Goal: Information Seeking & Learning: Learn about a topic

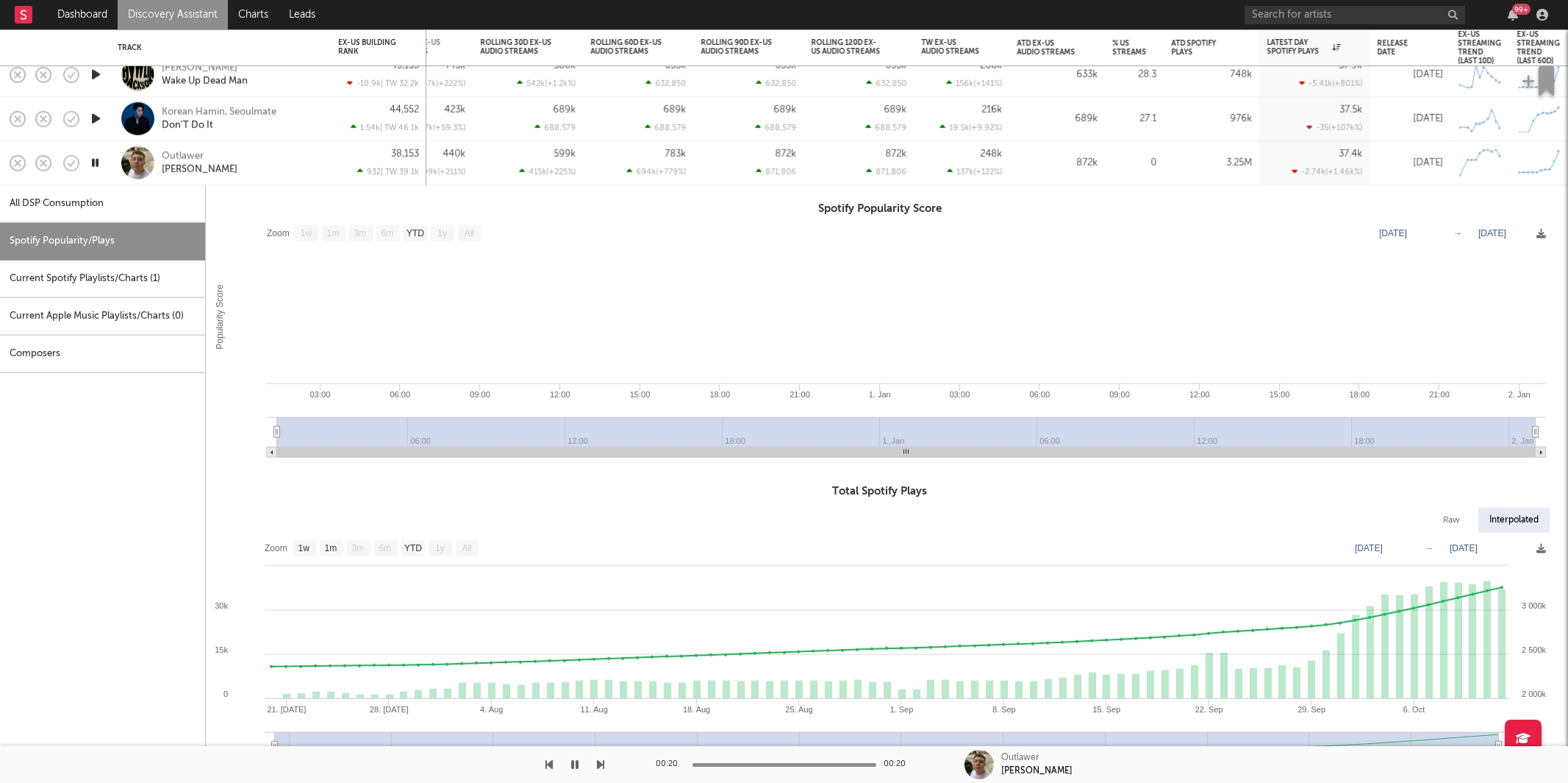
select select "1w"
click at [1337, 16] on input "text" at bounding box center [1354, 15] width 220 height 18
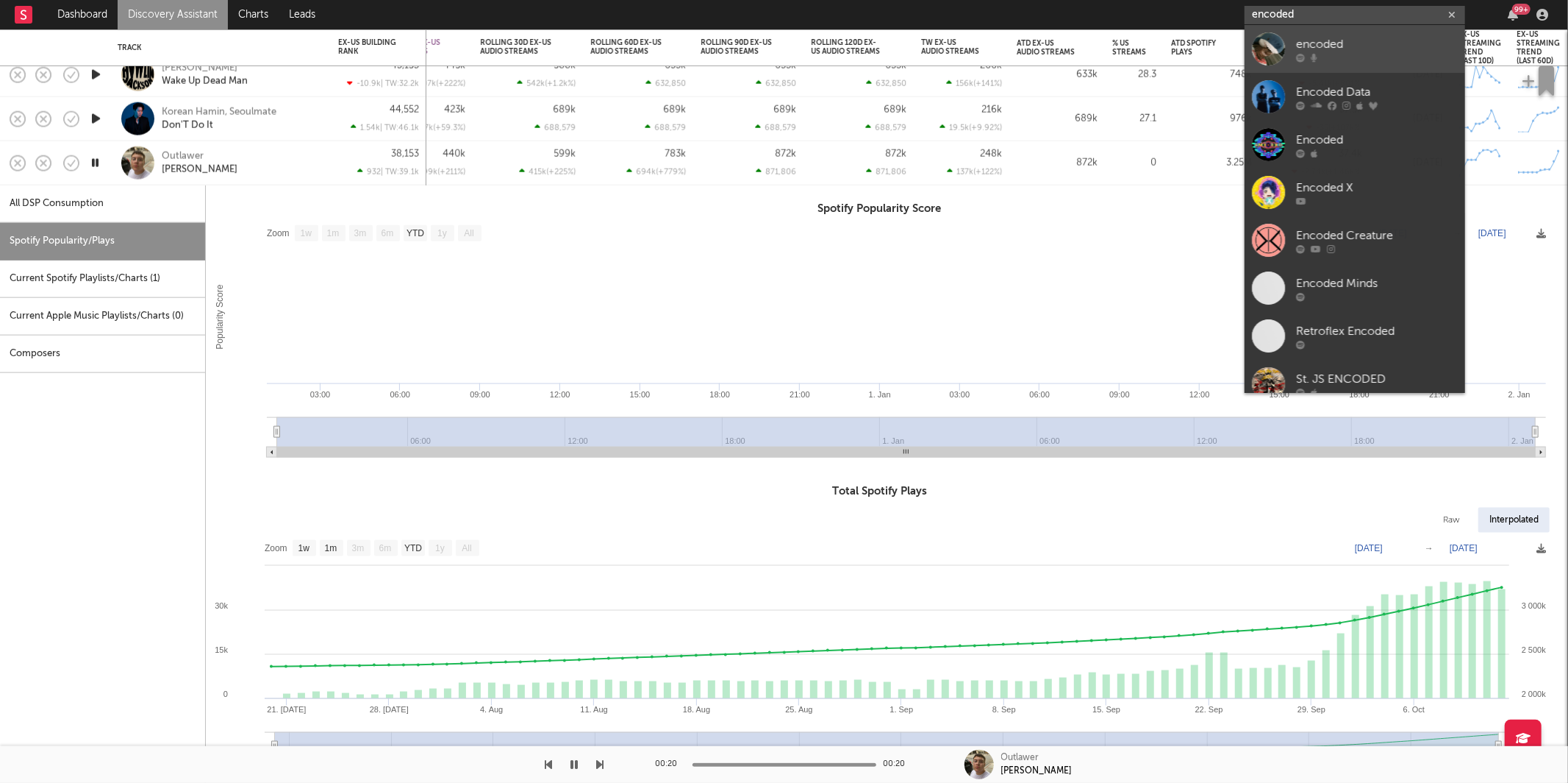
type input "encoded"
click at [1362, 39] on div "encoded" at bounding box center [1377, 44] width 162 height 18
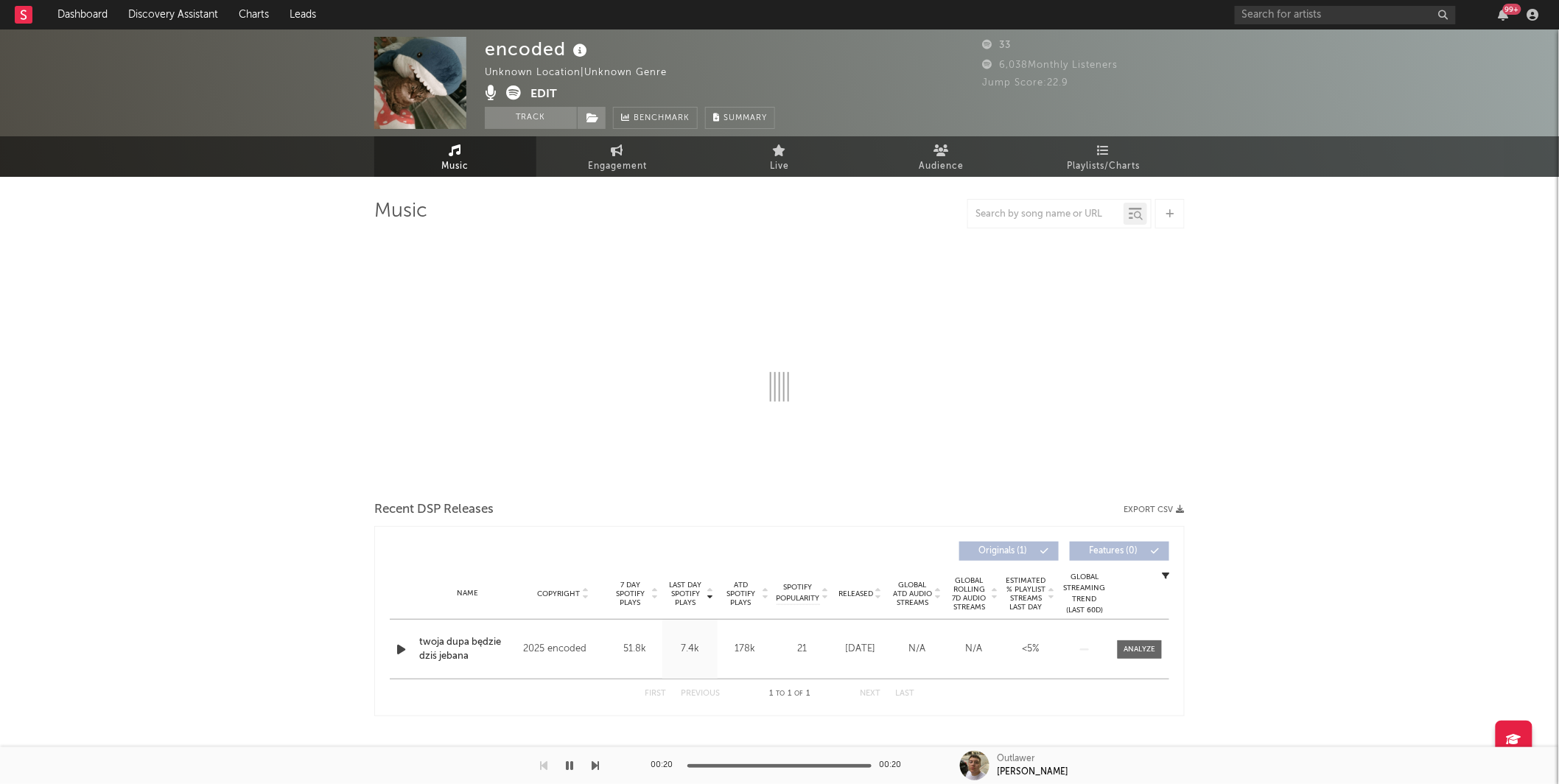
select select "1w"
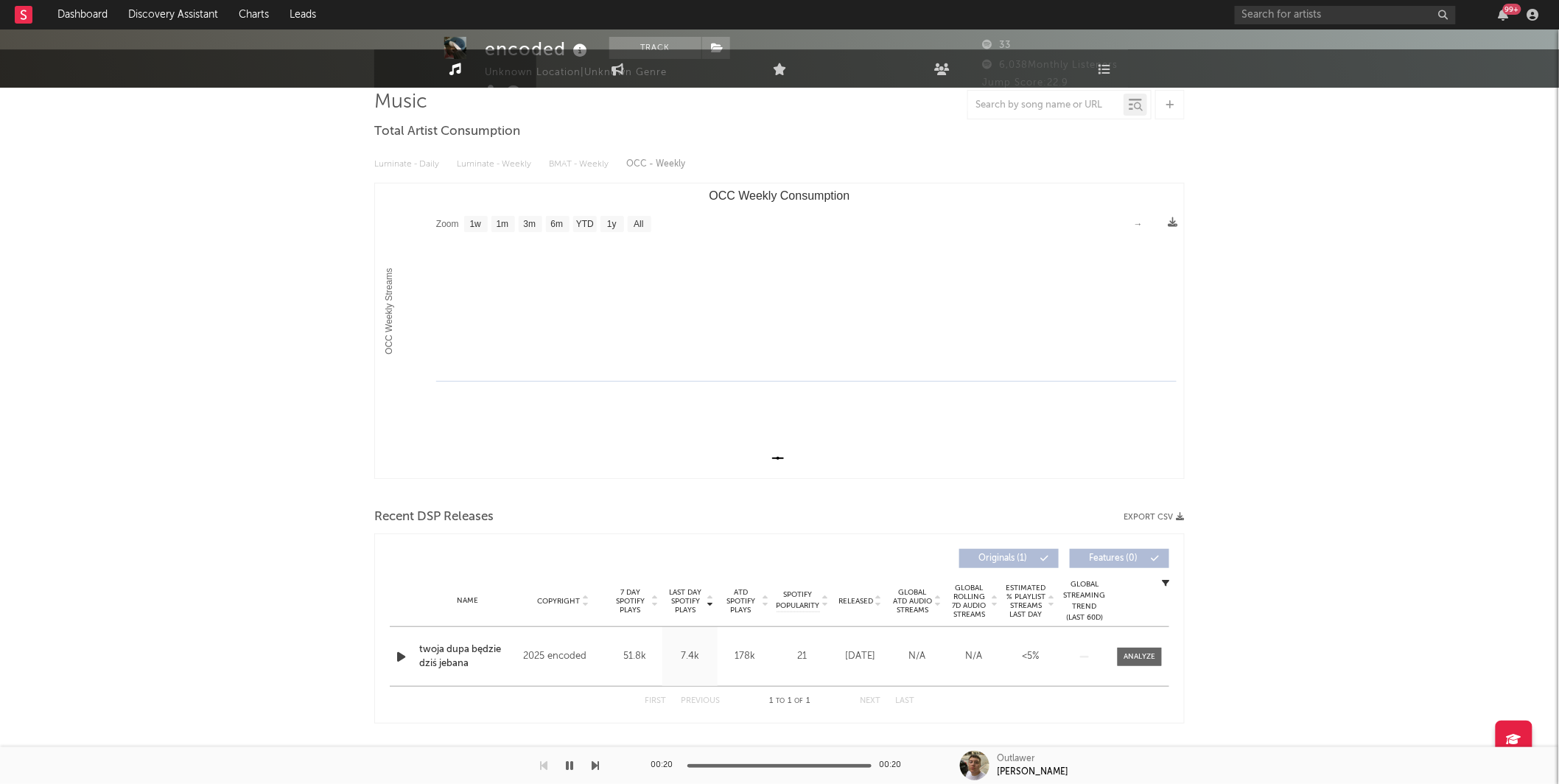
scroll to position [119, 0]
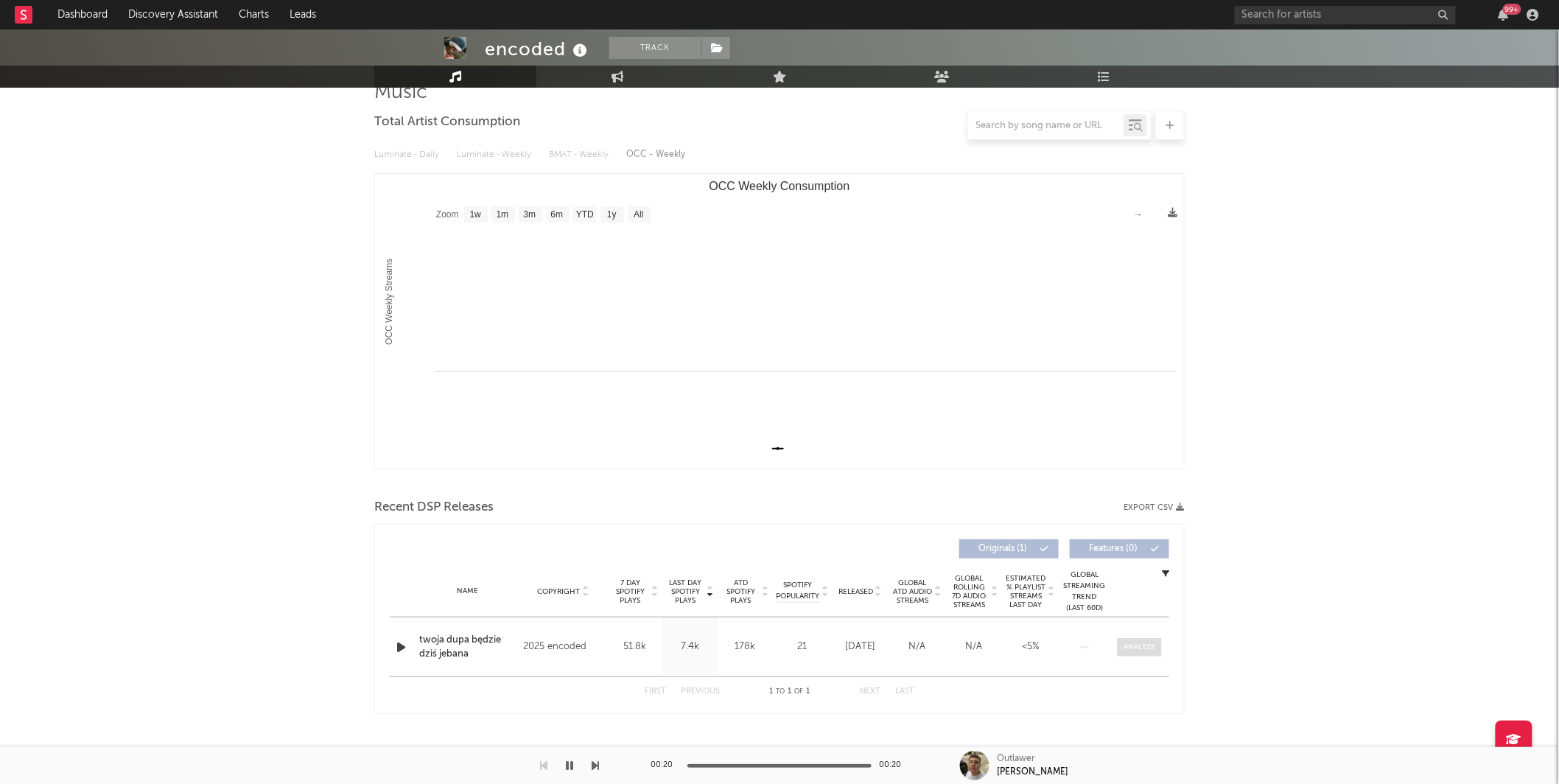
click at [1131, 645] on div at bounding box center [1140, 647] width 32 height 11
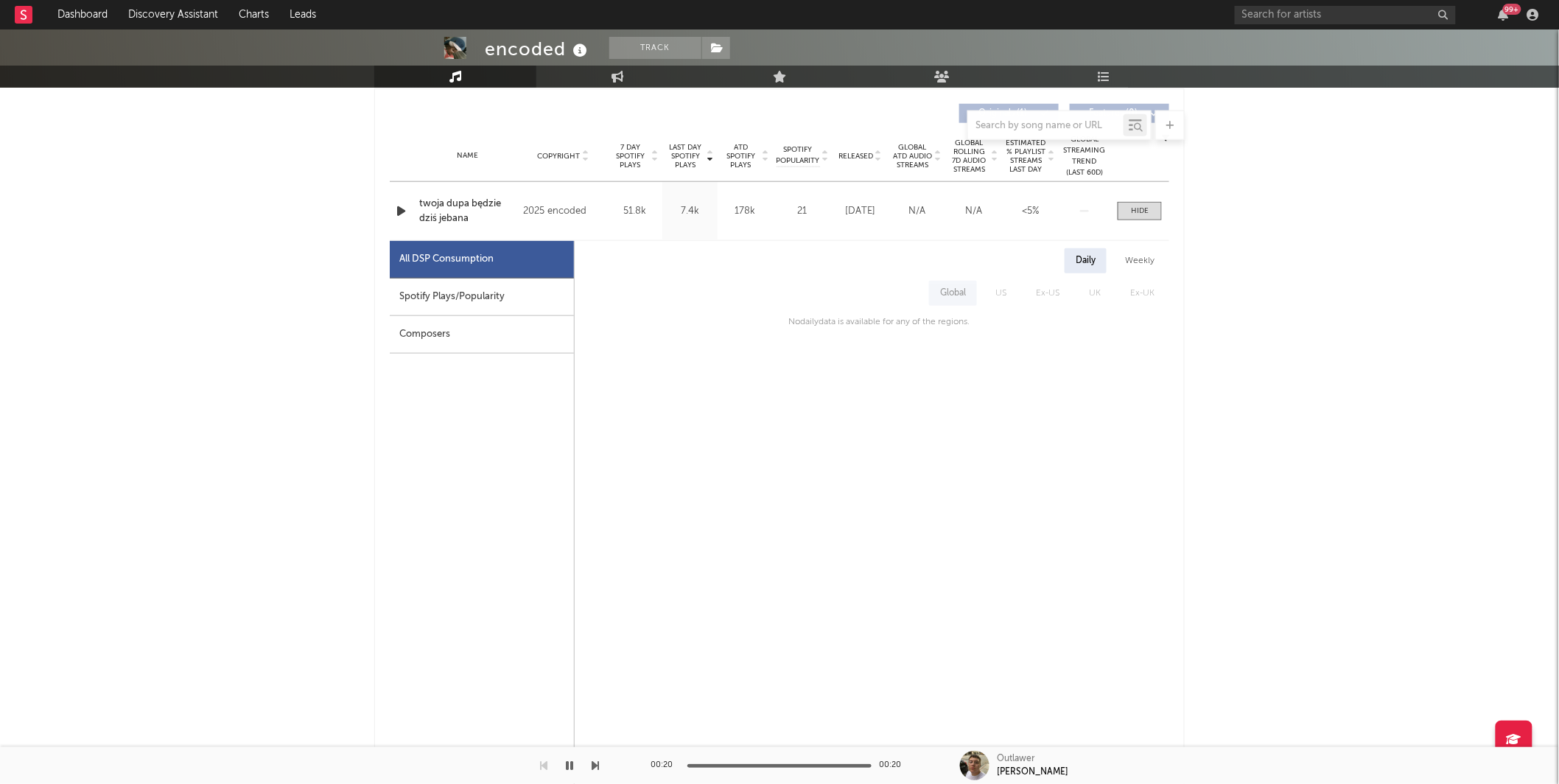
scroll to position [674, 0]
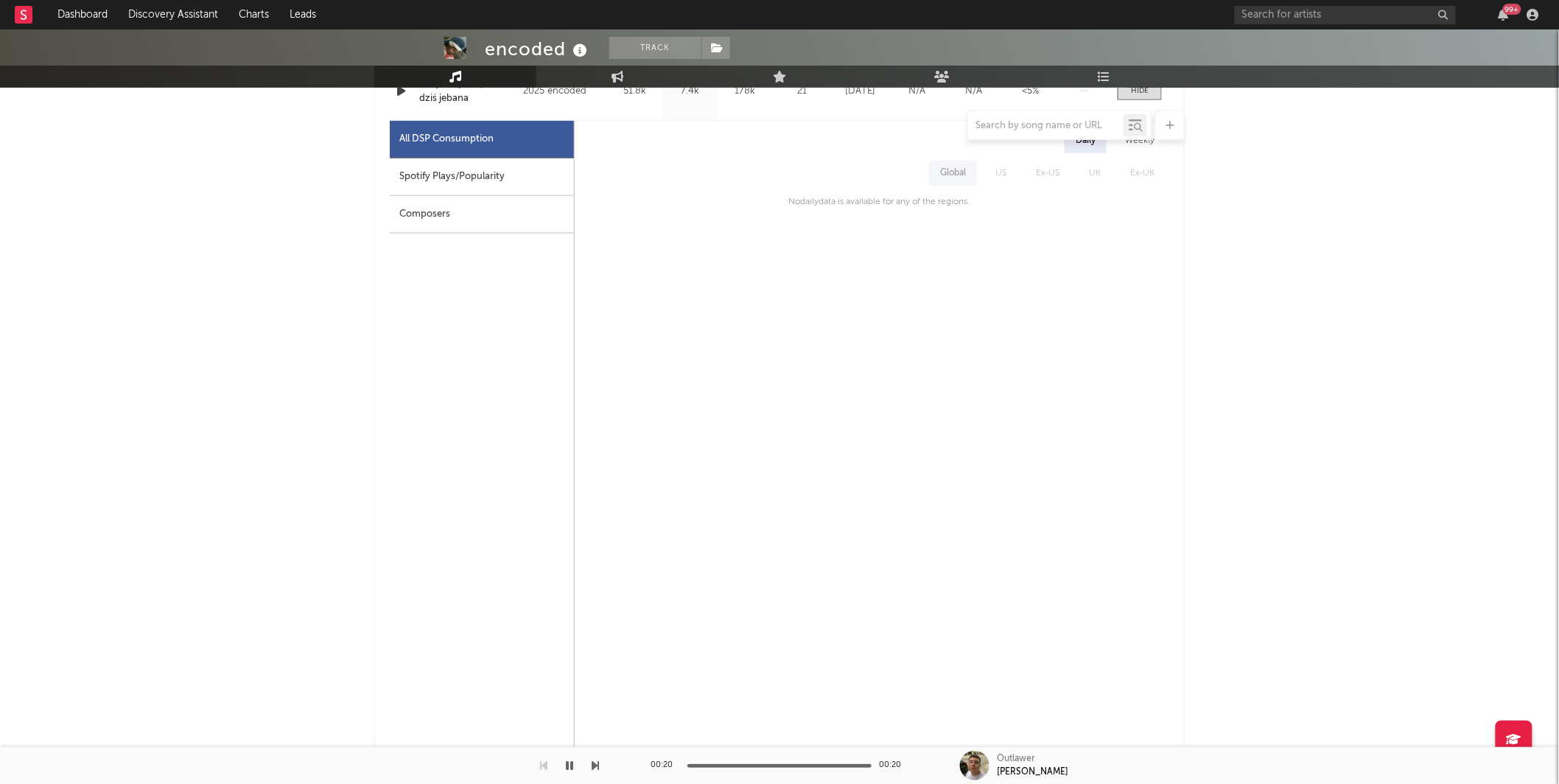
click at [510, 188] on div "Spotify Plays/Popularity" at bounding box center [482, 177] width 184 height 38
select select "1w"
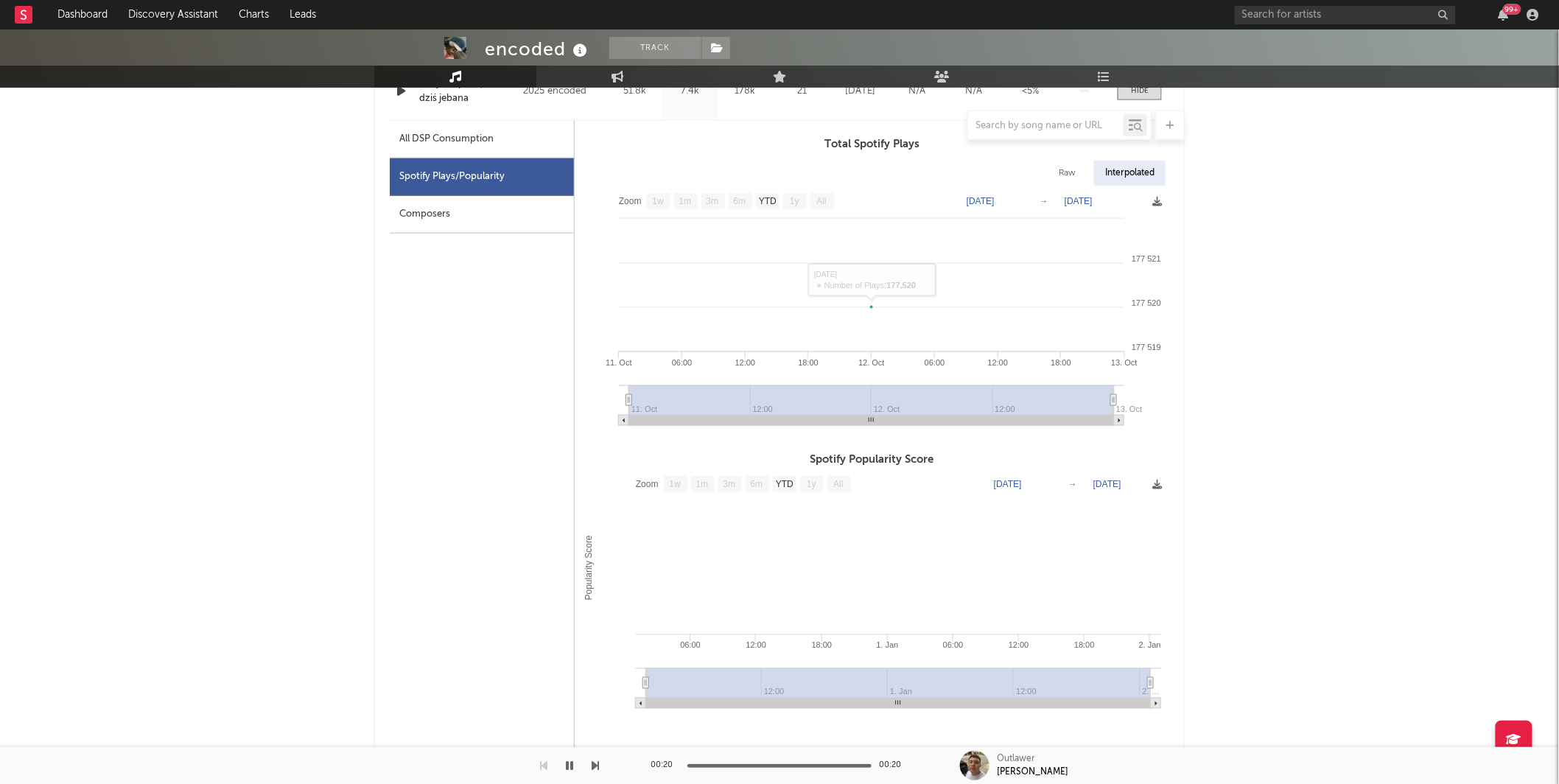
click at [1301, 282] on div "encoded Track Unknown Location | Unknown Genre Edit Track Benchmark Summary 33 …" at bounding box center [779, 142] width 1559 height 1573
